Goal: Task Accomplishment & Management: Manage account settings

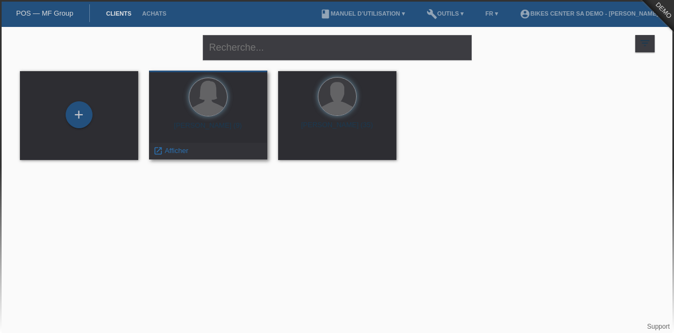
click at [207, 126] on div "[PERSON_NAME] (9)" at bounding box center [208, 129] width 101 height 17
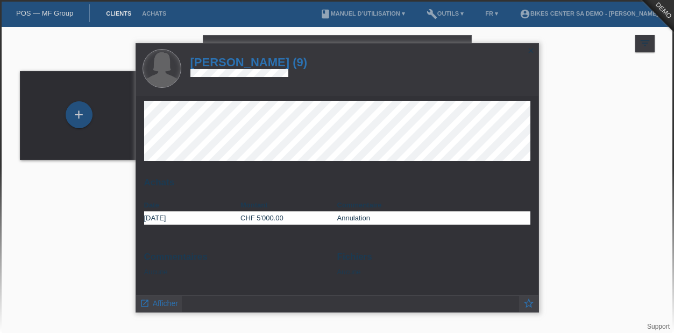
click at [175, 62] on div at bounding box center [162, 69] width 38 height 38
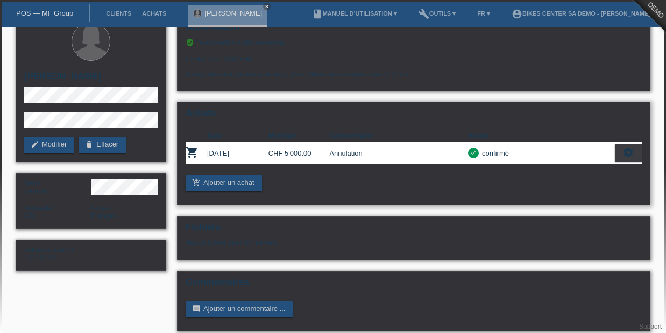
scroll to position [25, 0]
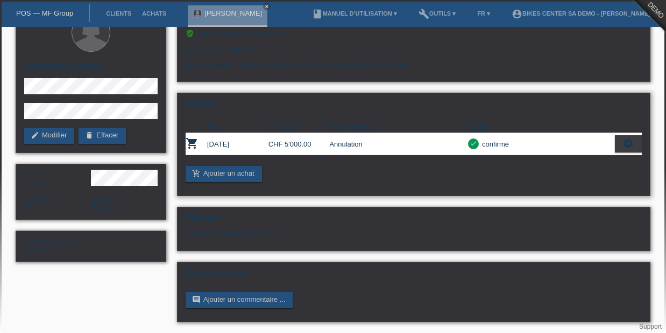
click at [631, 143] on icon "settings" at bounding box center [629, 143] width 12 height 12
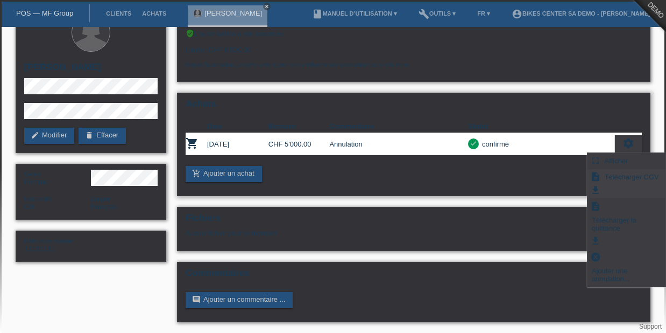
click at [639, 178] on span "Télécharger CGV" at bounding box center [632, 176] width 58 height 13
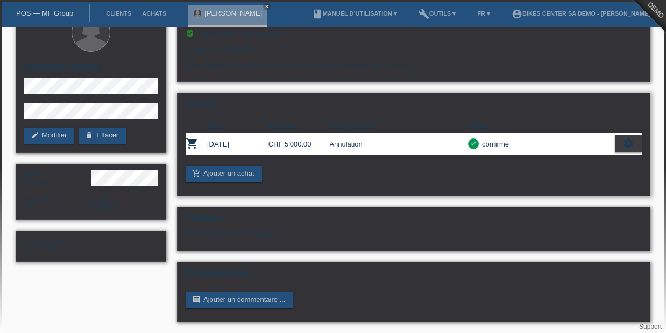
click at [627, 144] on icon "settings" at bounding box center [629, 143] width 12 height 12
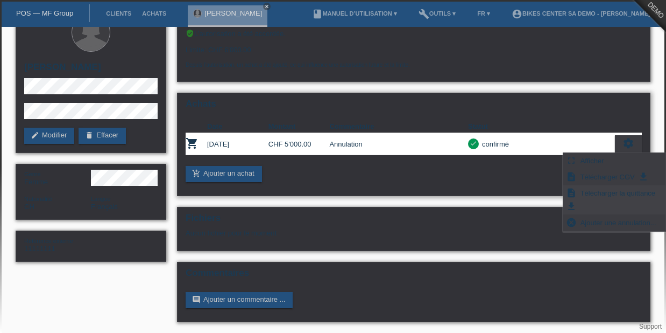
click at [607, 198] on span "Télécharger la quittance" at bounding box center [618, 192] width 78 height 13
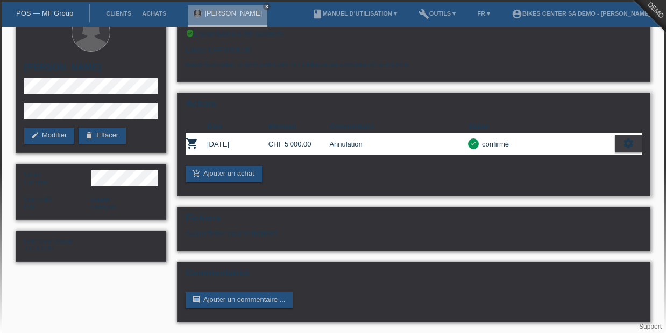
scroll to position [0, 0]
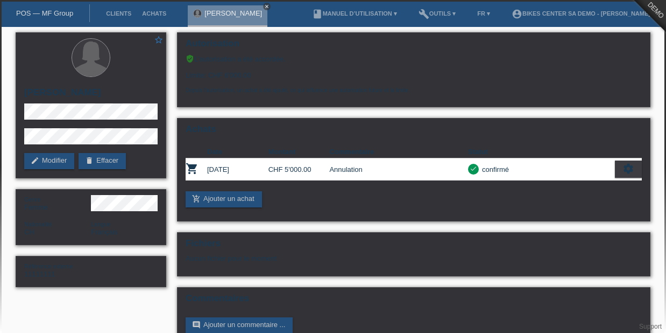
click at [263, 3] on link "close" at bounding box center [267, 7] width 8 height 8
click at [111, 16] on link "Clients" at bounding box center [119, 13] width 36 height 6
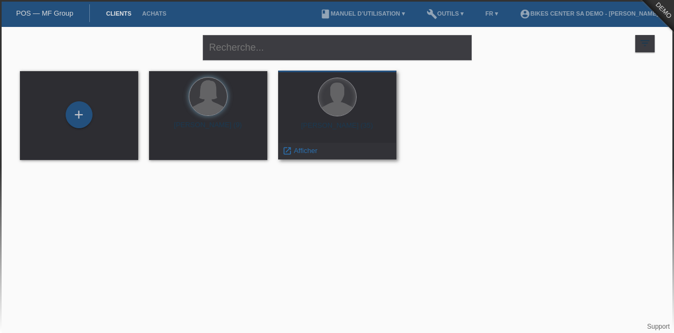
click at [332, 100] on div at bounding box center [338, 97] width 38 height 38
click at [336, 116] on div at bounding box center [337, 97] width 39 height 39
click at [309, 152] on span "Afficher" at bounding box center [306, 150] width 24 height 8
